Goal: Information Seeking & Learning: Find contact information

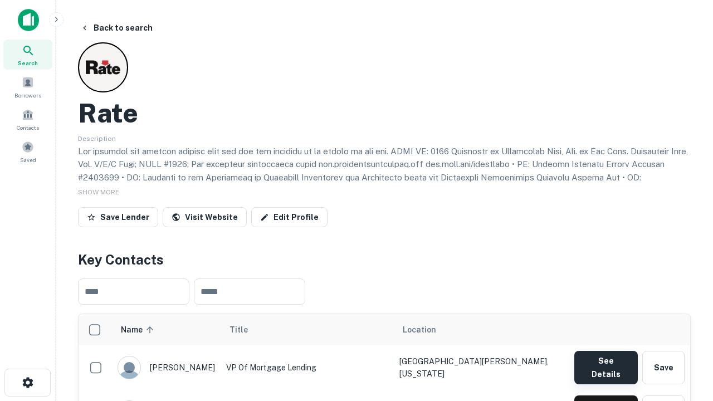
click at [605, 362] on button "See Details" at bounding box center [605, 367] width 63 height 33
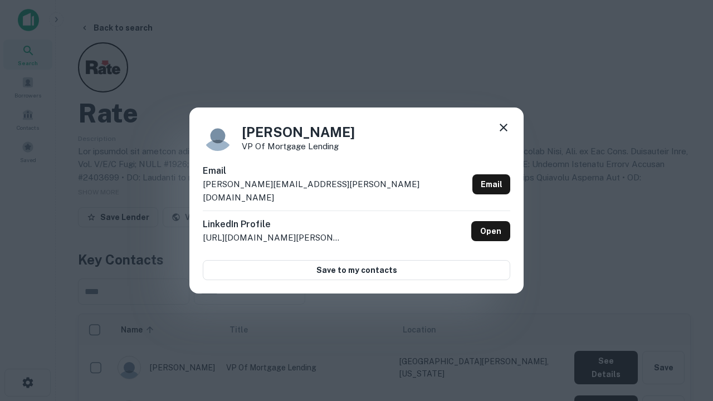
click at [503, 134] on icon at bounding box center [503, 127] width 13 height 13
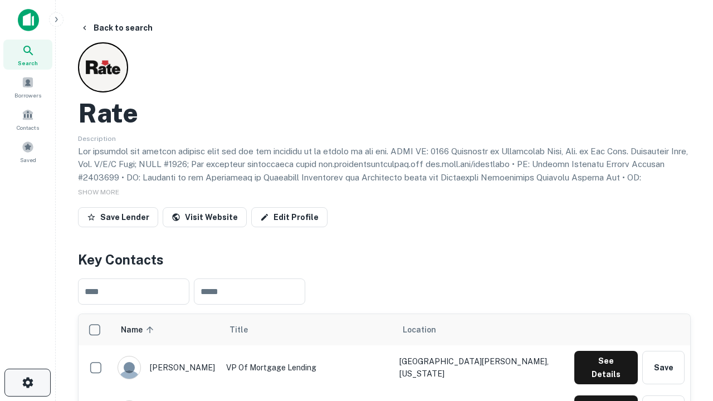
click at [27, 383] on icon "button" at bounding box center [27, 382] width 13 height 13
